Goal: Task Accomplishment & Management: Manage account settings

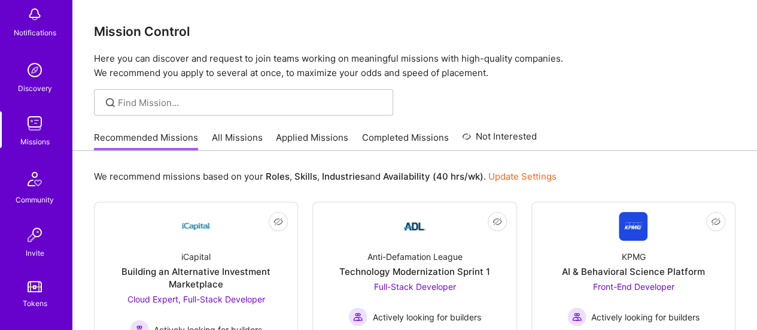
scroll to position [78, 0]
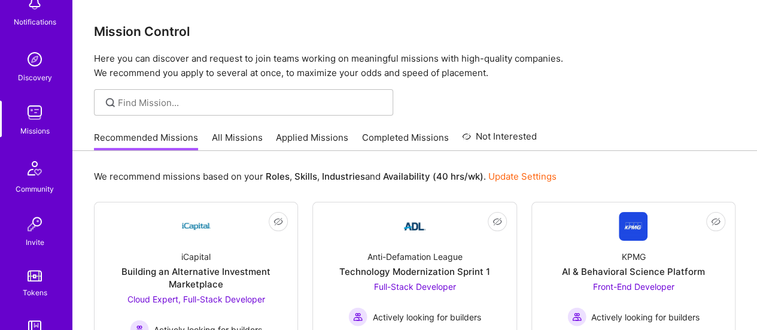
click at [241, 138] on link "All Missions" at bounding box center [237, 141] width 51 height 20
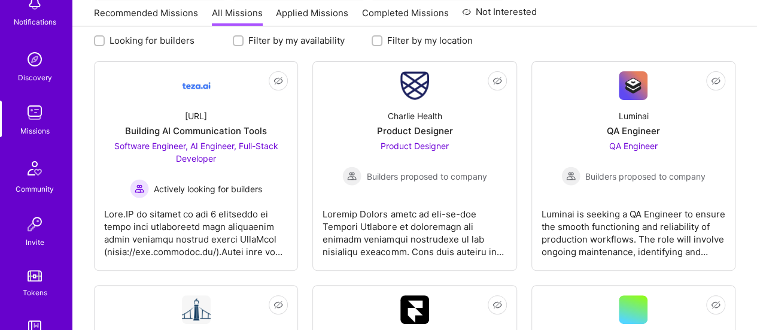
scroll to position [239, 0]
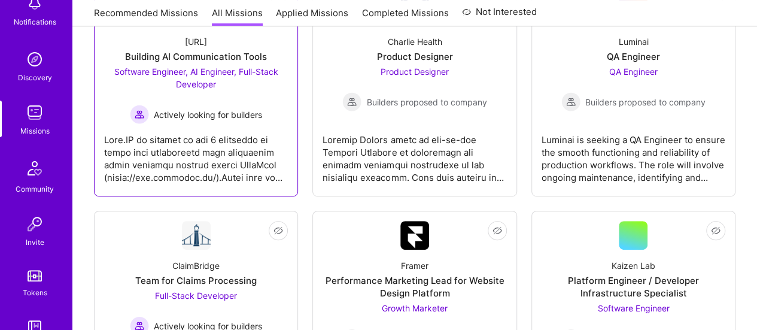
click at [225, 149] on div at bounding box center [196, 154] width 184 height 60
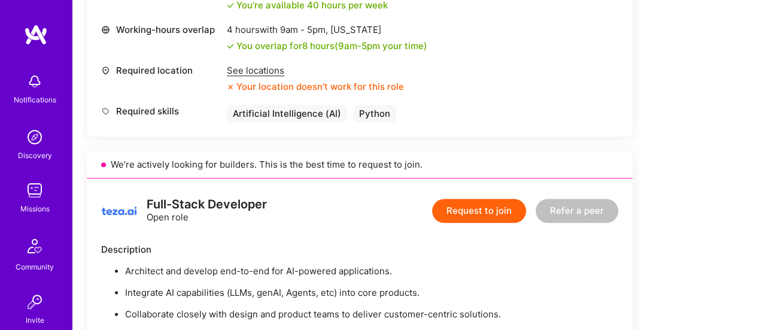
scroll to position [528, 0]
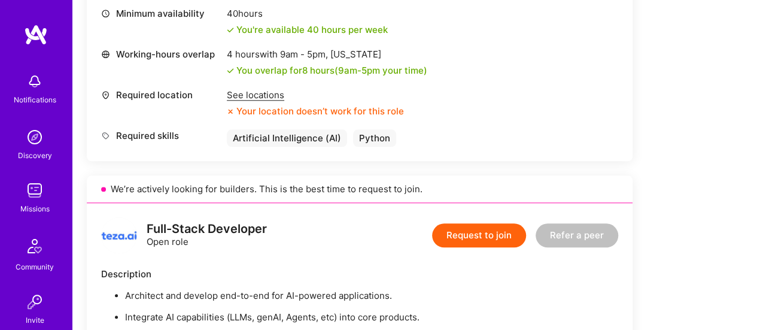
click at [263, 93] on div "See locations" at bounding box center [315, 95] width 177 height 13
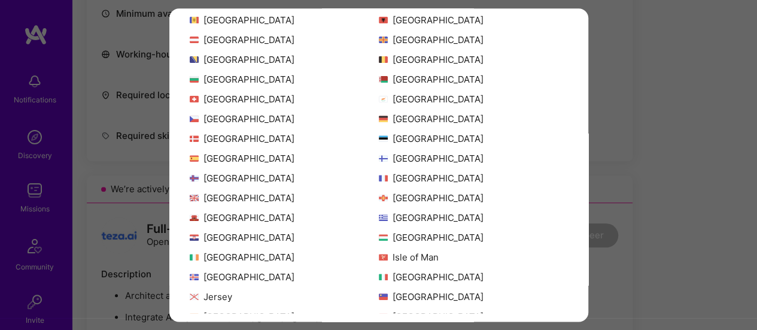
scroll to position [219, 0]
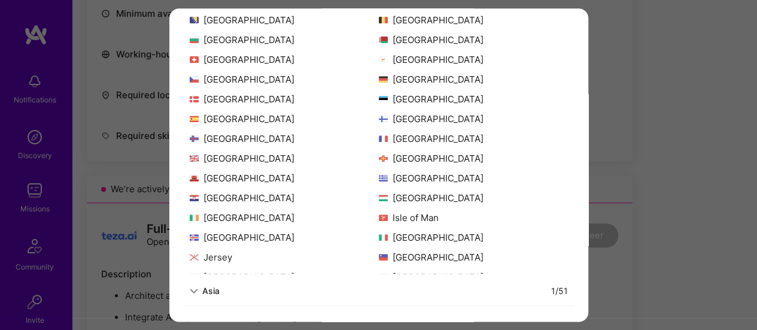
drag, startPoint x: 199, startPoint y: 289, endPoint x: 270, endPoint y: 275, distance: 72.6
click at [198, 289] on div "Asia" at bounding box center [205, 290] width 30 height 13
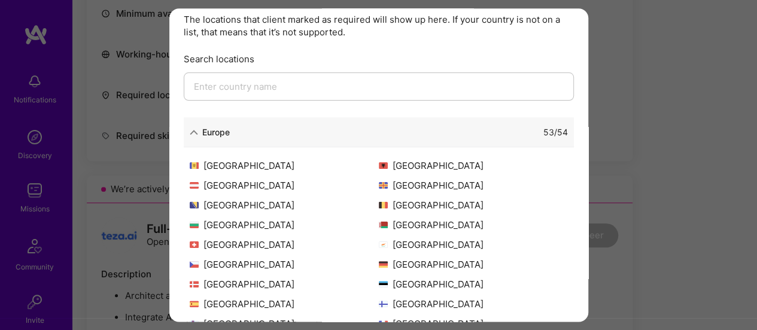
scroll to position [32, 0]
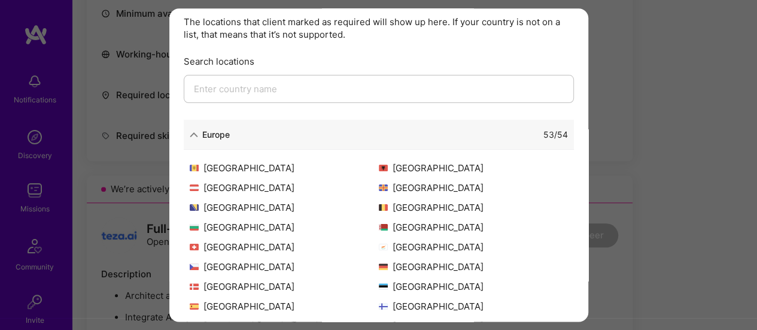
click at [291, 93] on input "modal" at bounding box center [379, 89] width 390 height 28
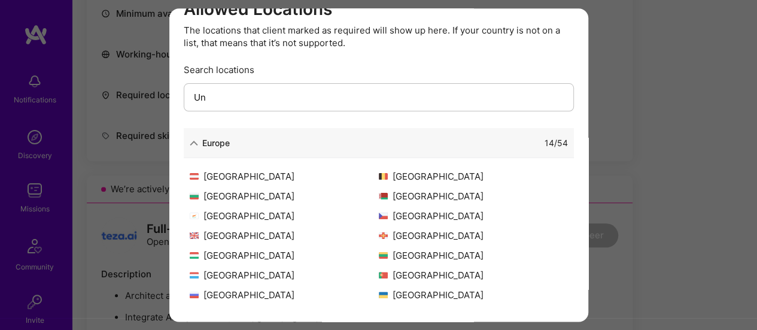
scroll to position [0, 0]
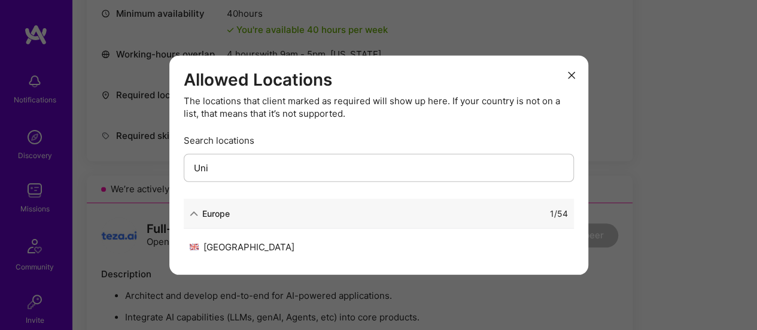
type input "Uni"
click at [572, 76] on icon "modal" at bounding box center [571, 75] width 7 height 7
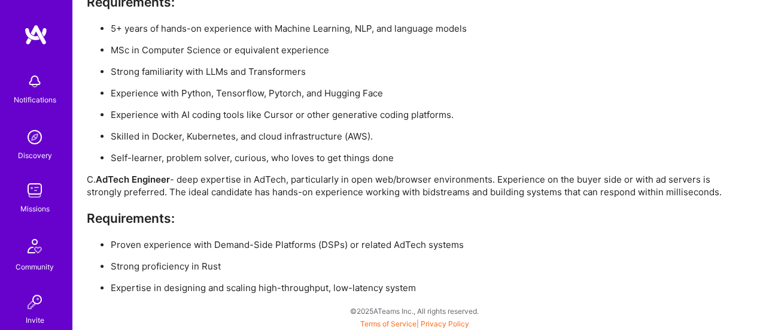
scroll to position [528, 0]
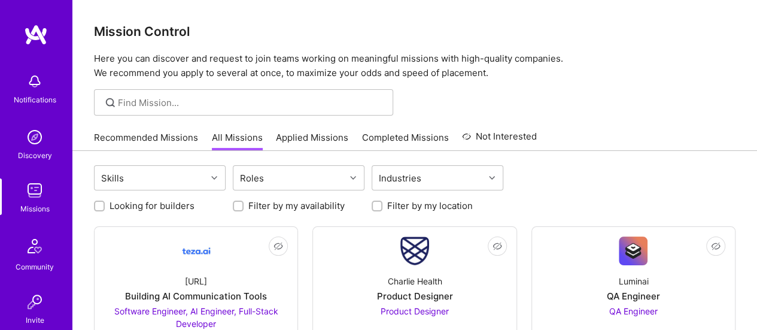
click at [300, 135] on link "Applied Missions" at bounding box center [312, 141] width 72 height 20
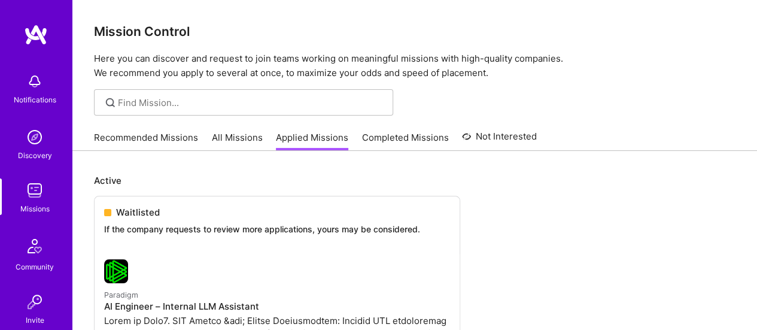
click at [405, 139] on link "Completed Missions" at bounding box center [405, 141] width 87 height 20
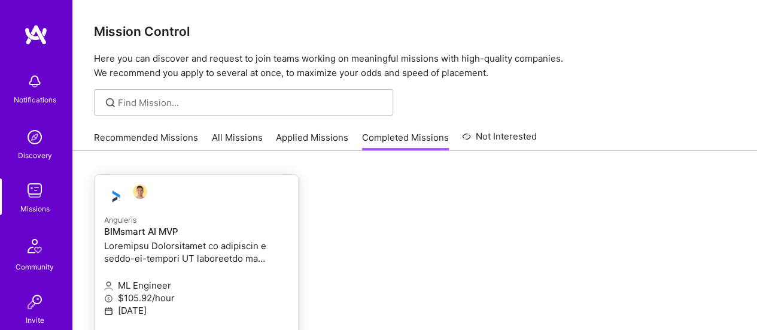
click at [170, 244] on p at bounding box center [196, 251] width 184 height 25
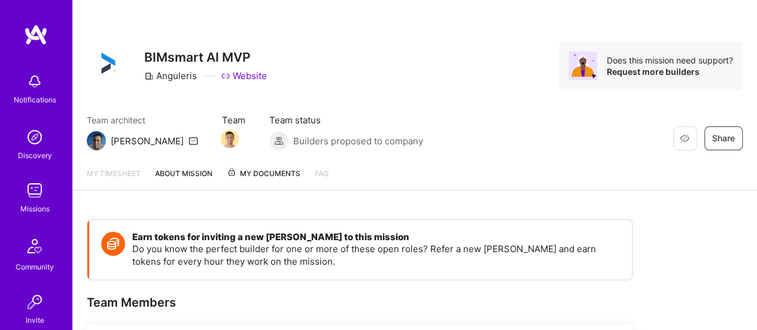
click at [277, 174] on span "My Documents" at bounding box center [264, 173] width 74 height 13
